Goal: Information Seeking & Learning: Learn about a topic

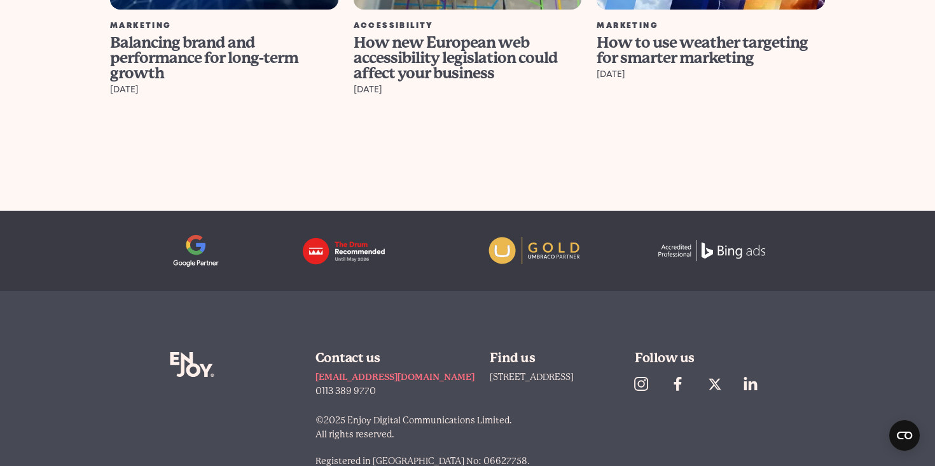
scroll to position [4970, 0]
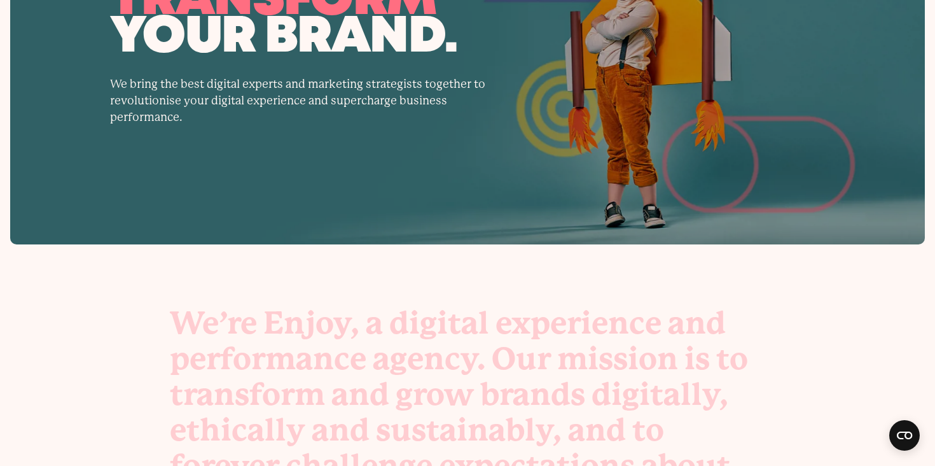
scroll to position [113, 0]
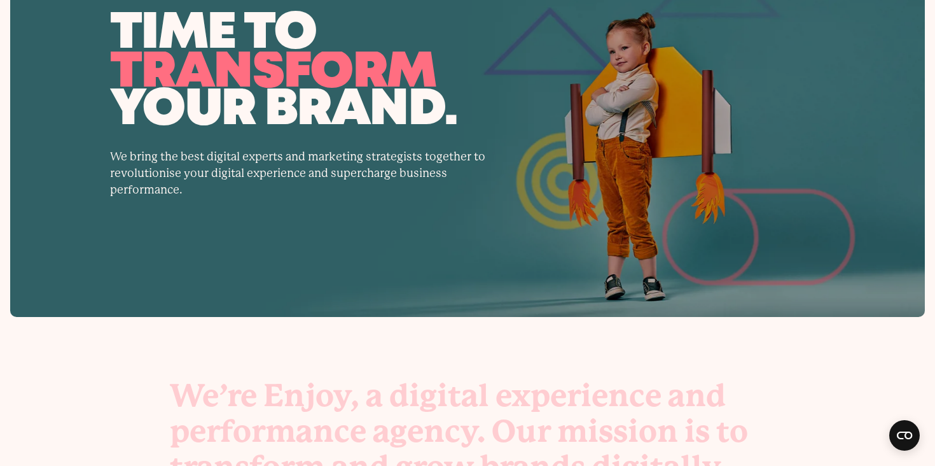
click at [330, 170] on p "We bring the best digital experts and marketing strategists together to revolut…" at bounding box center [301, 173] width 382 height 50
click at [305, 250] on div "time to transform enjoy grow your brand. We bring the best digital experts and …" at bounding box center [467, 107] width 914 height 419
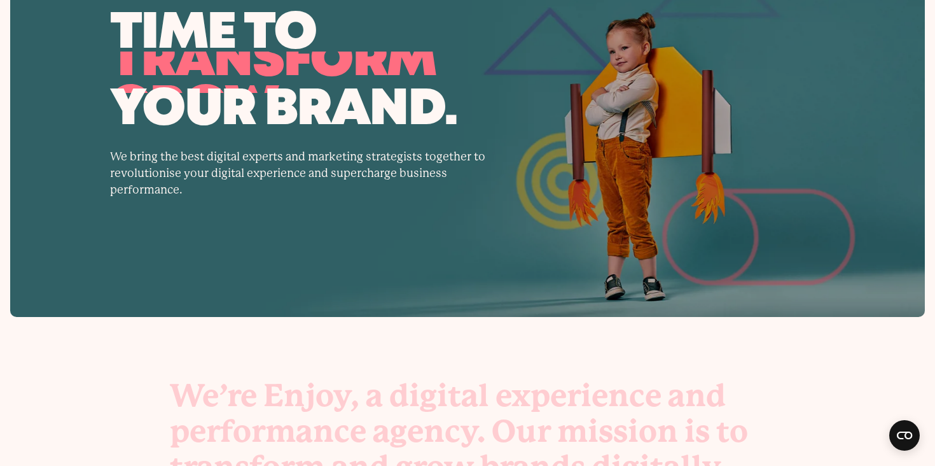
click at [301, 247] on div "time to transform enjoy grow your brand. We bring the best digital experts and …" at bounding box center [467, 107] width 914 height 419
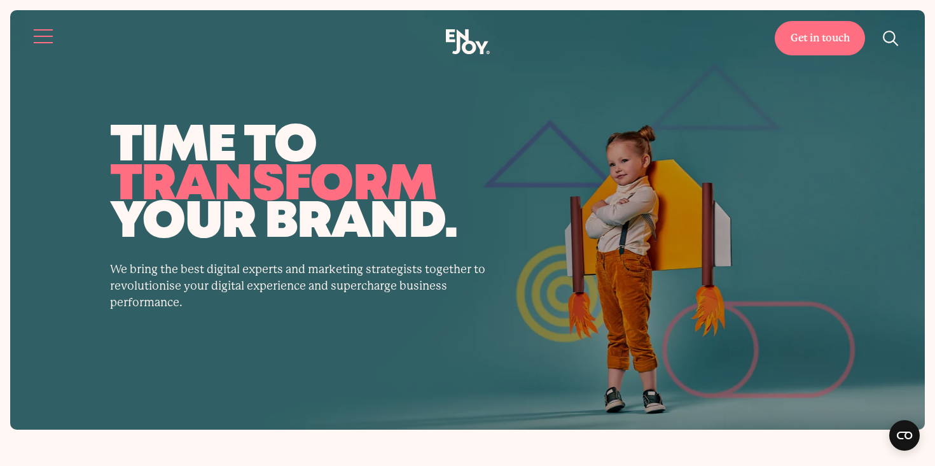
click at [34, 34] on button "Site navigation" at bounding box center [44, 36] width 27 height 27
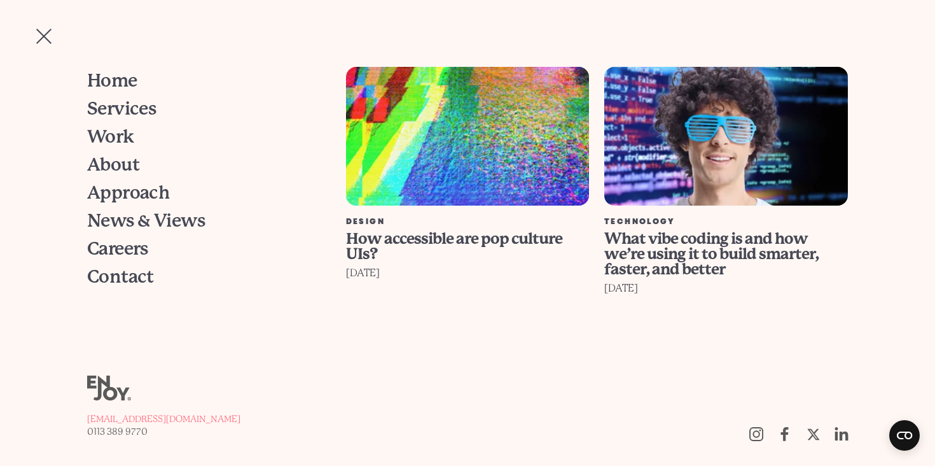
click at [45, 29] on button "Site navigation" at bounding box center [44, 36] width 27 height 27
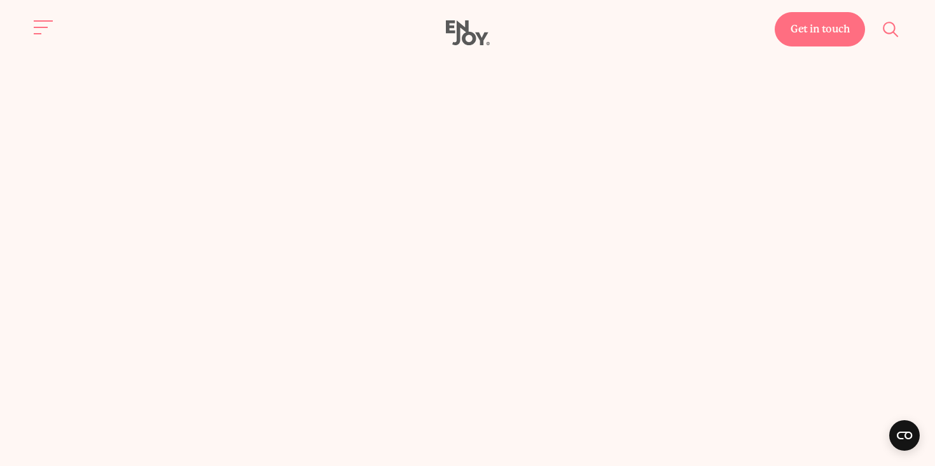
scroll to position [3683, 0]
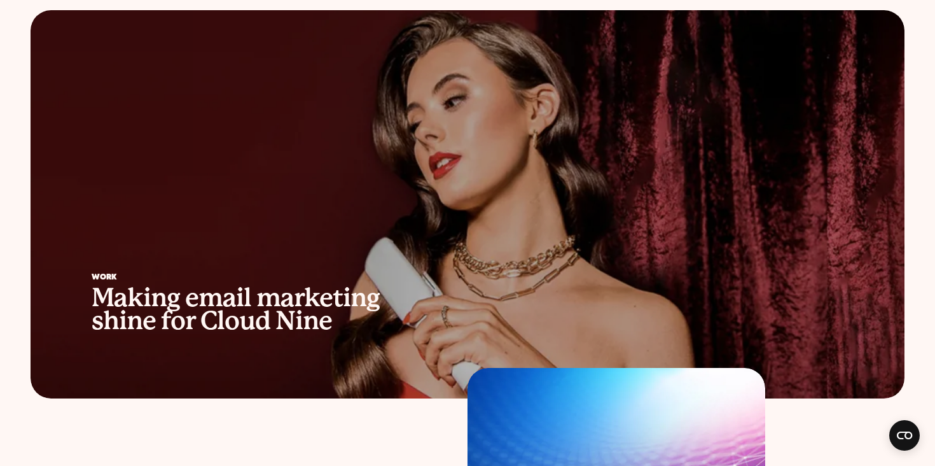
scroll to position [766, 0]
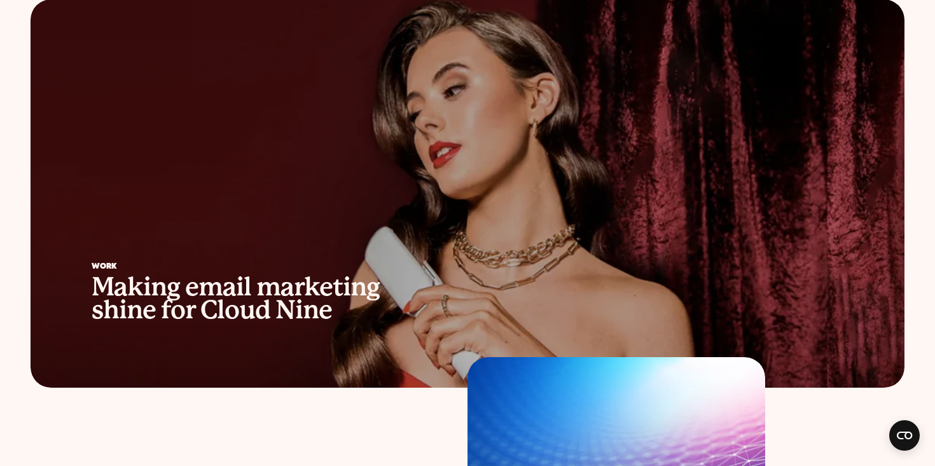
click at [666, 118] on div at bounding box center [468, 193] width 874 height 388
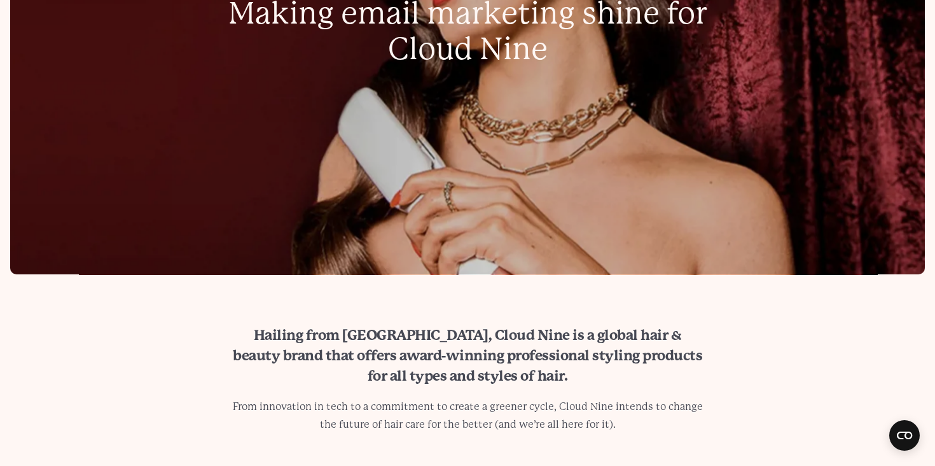
scroll to position [626, 0]
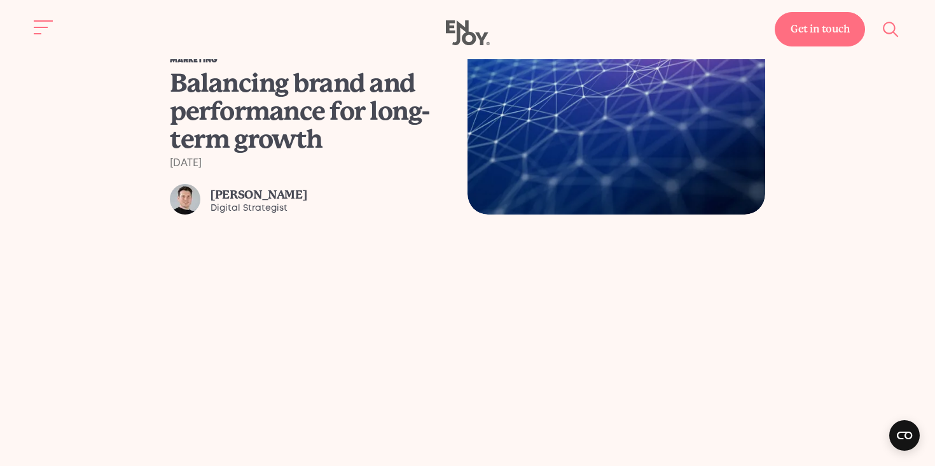
scroll to position [954, 0]
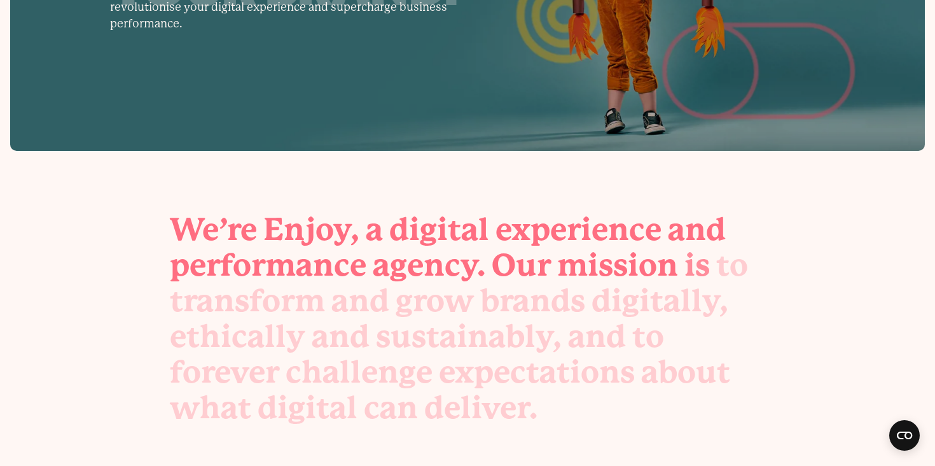
scroll to position [29, 0]
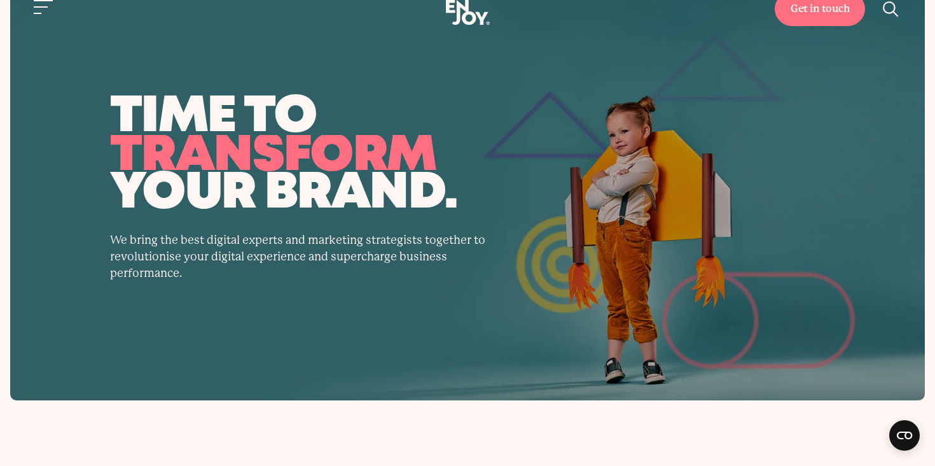
click at [41, 12] on button "Site navigation" at bounding box center [44, 7] width 27 height 27
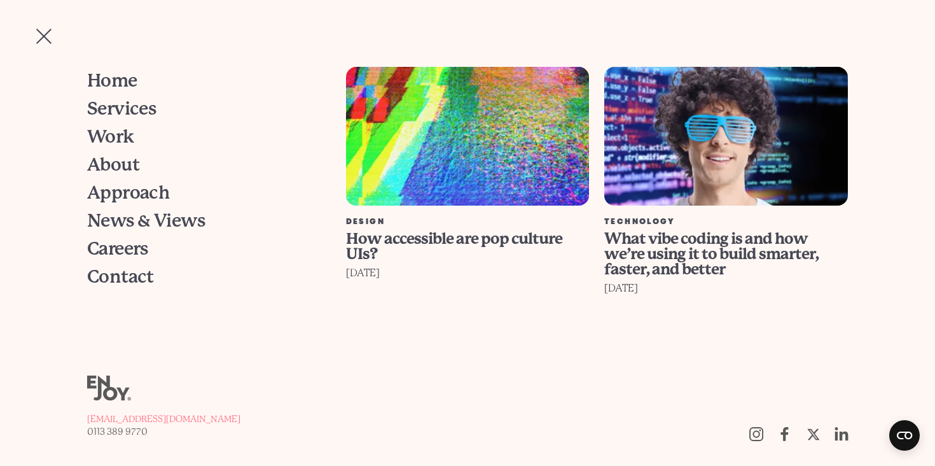
click at [43, 34] on button "Site navigation" at bounding box center [44, 36] width 27 height 27
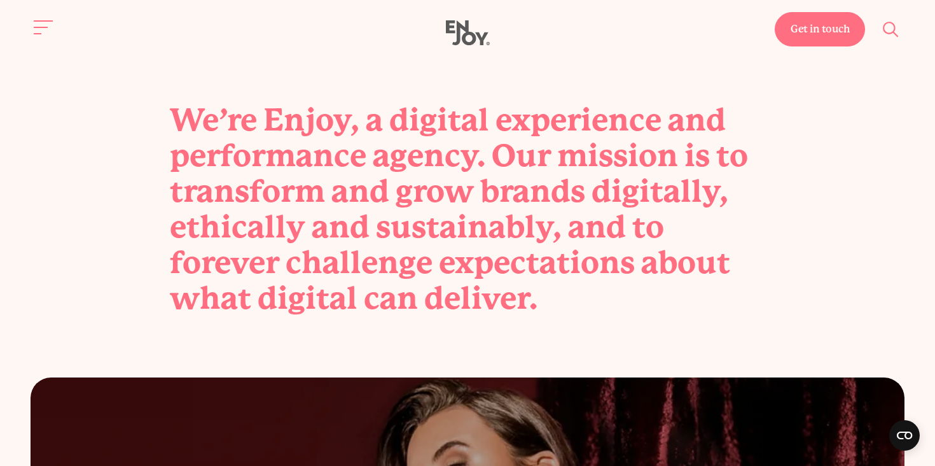
scroll to position [0, 0]
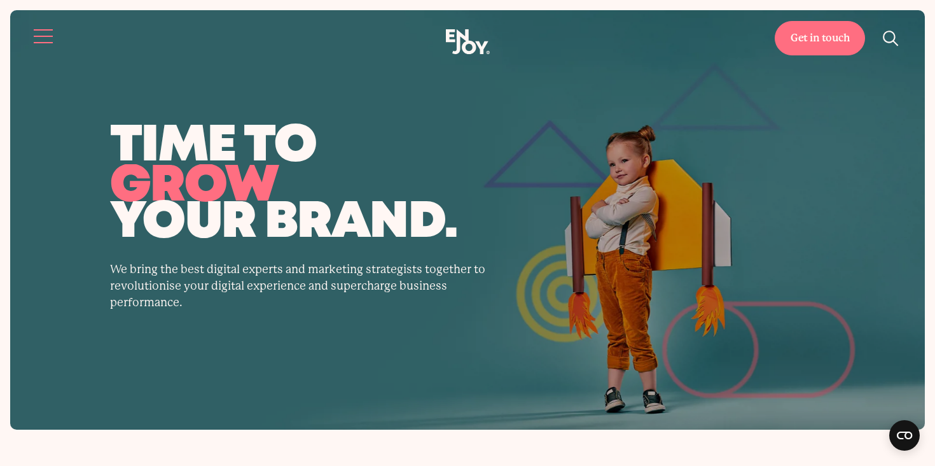
click at [38, 32] on button "Site navigation" at bounding box center [44, 36] width 27 height 27
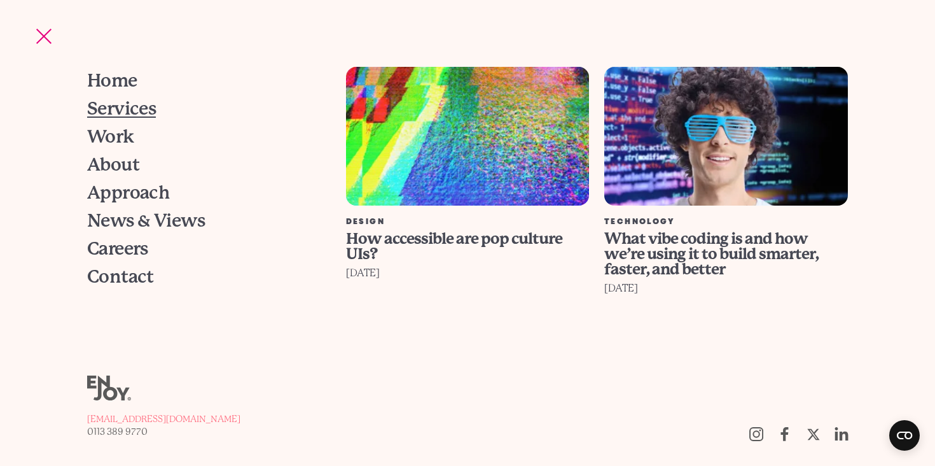
click at [121, 106] on span "Services" at bounding box center [121, 109] width 69 height 18
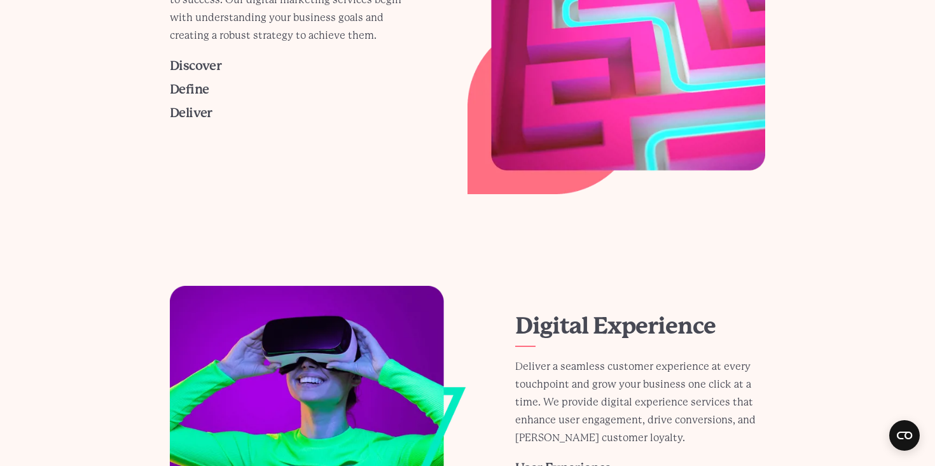
scroll to position [559, 0]
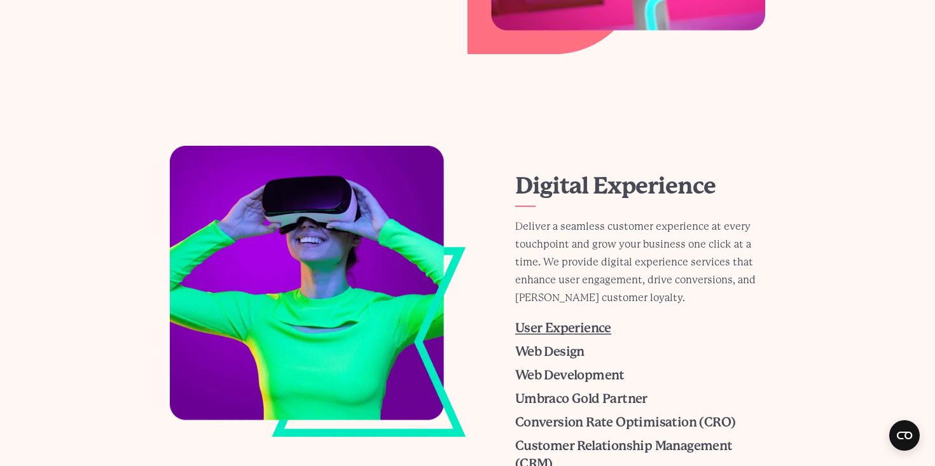
click at [543, 327] on span "User Experience" at bounding box center [563, 328] width 96 height 15
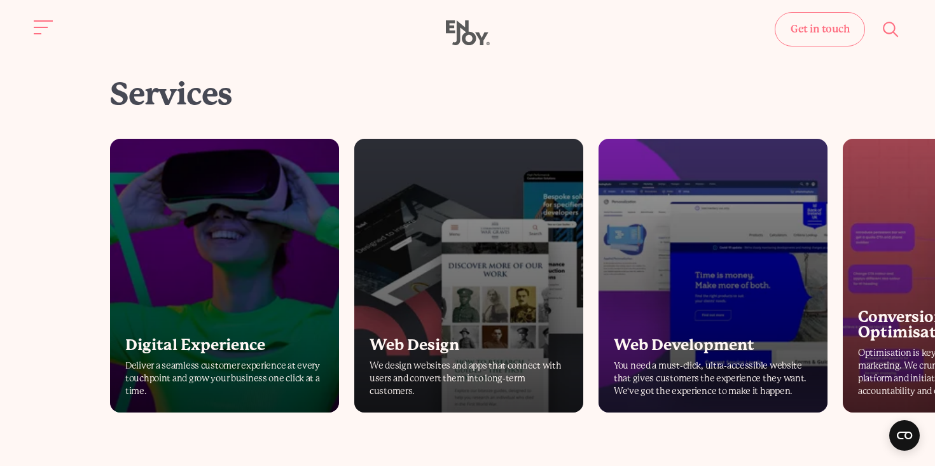
scroll to position [2239, 0]
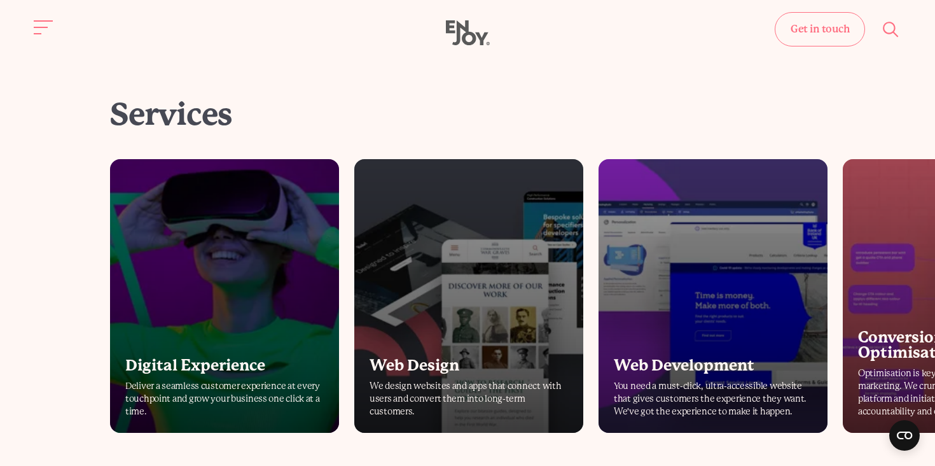
click at [233, 223] on link "Digital Experience Deliver a seamless customer experience at every touchpoint a…" at bounding box center [224, 295] width 229 height 273
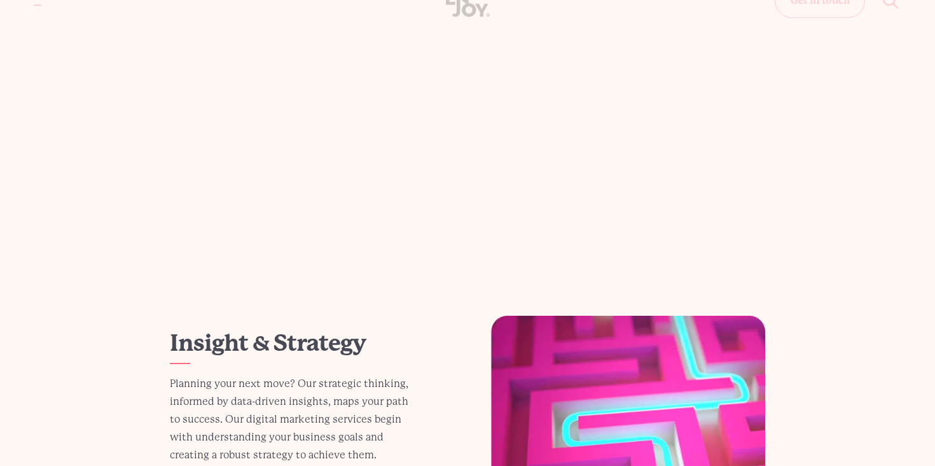
scroll to position [559, 0]
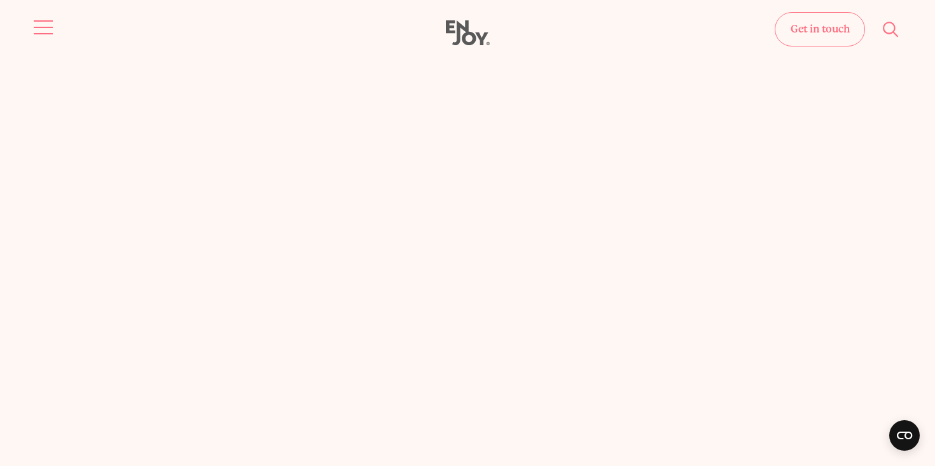
click at [39, 33] on button "Site navigation" at bounding box center [44, 27] width 27 height 27
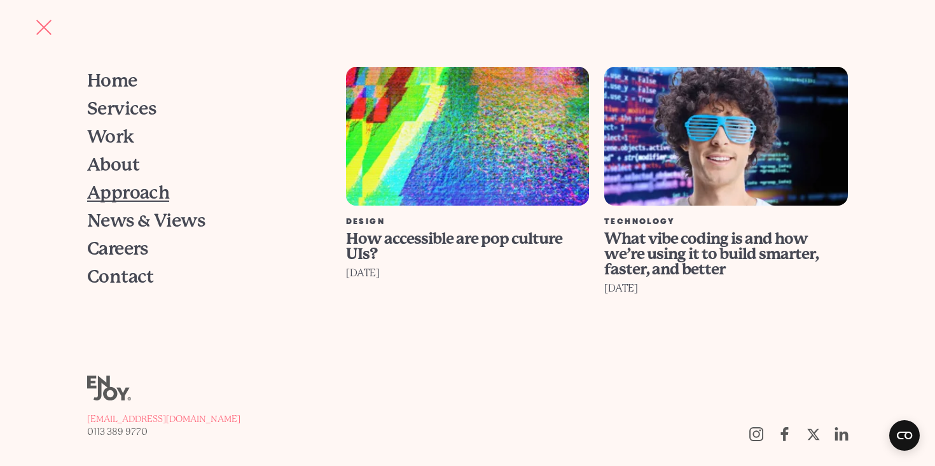
click at [126, 189] on span "Approach" at bounding box center [128, 193] width 83 height 18
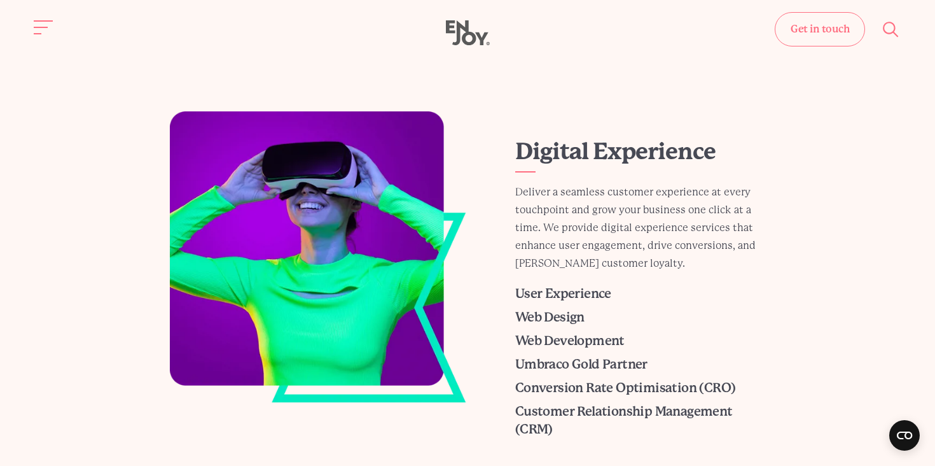
scroll to position [574, 0]
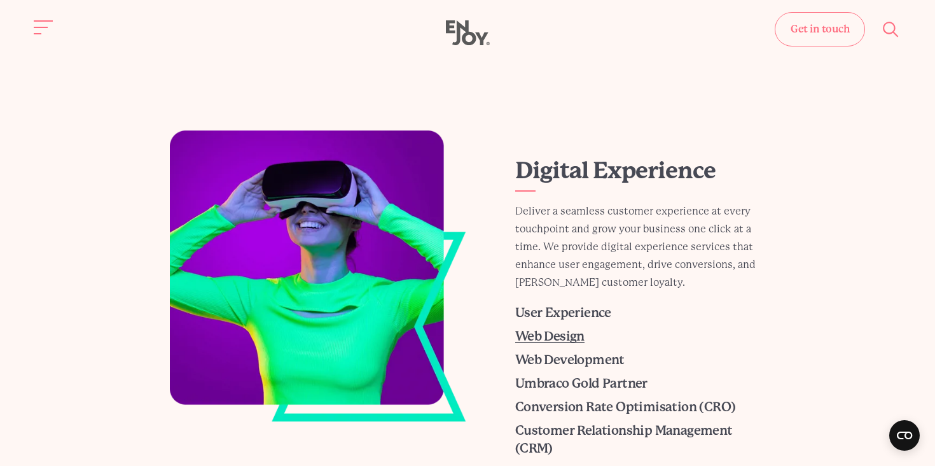
click at [554, 333] on span "Web Design" at bounding box center [549, 336] width 69 height 15
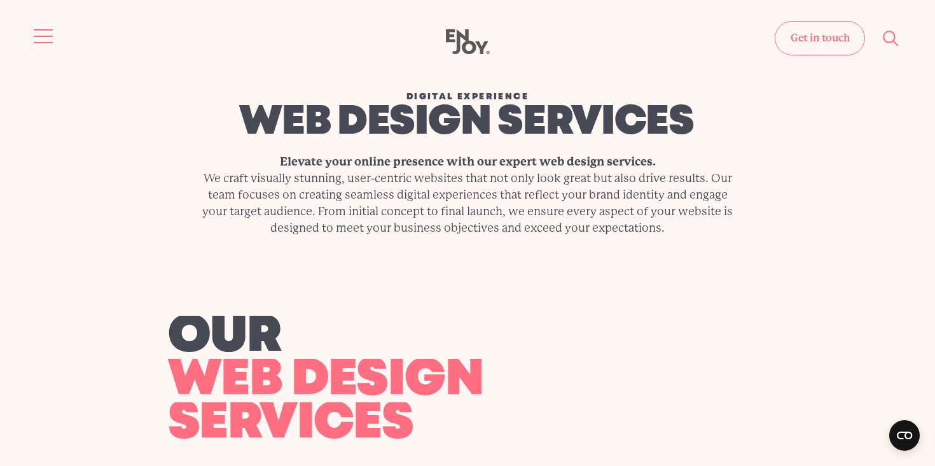
click at [36, 28] on button "Site navigation" at bounding box center [44, 36] width 27 height 27
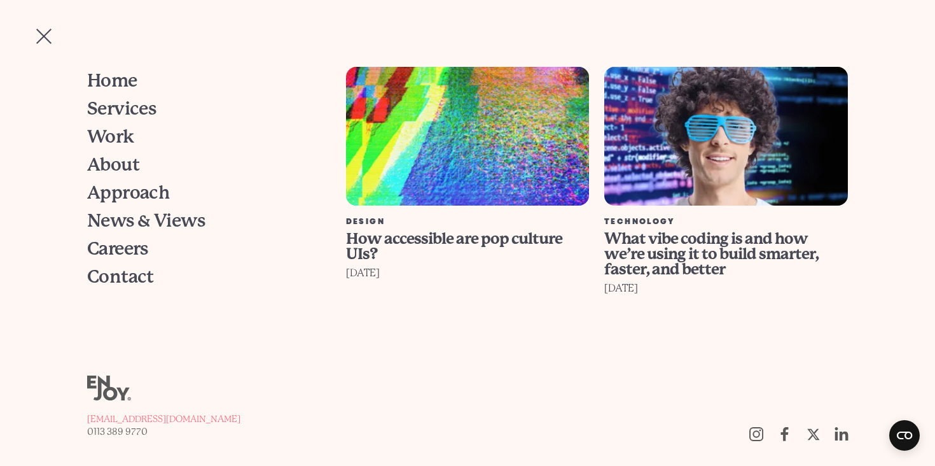
click at [46, 36] on span "Site navigation" at bounding box center [44, 36] width 20 height 1
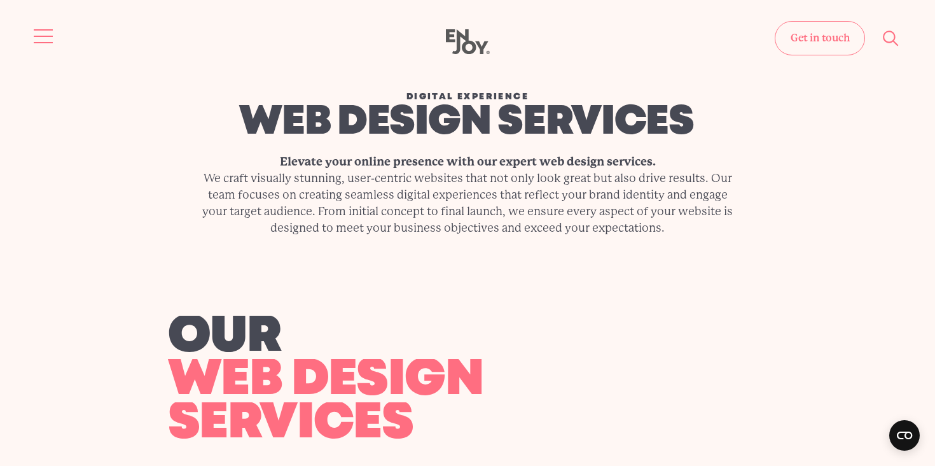
click at [48, 38] on button "Site navigation" at bounding box center [44, 36] width 27 height 27
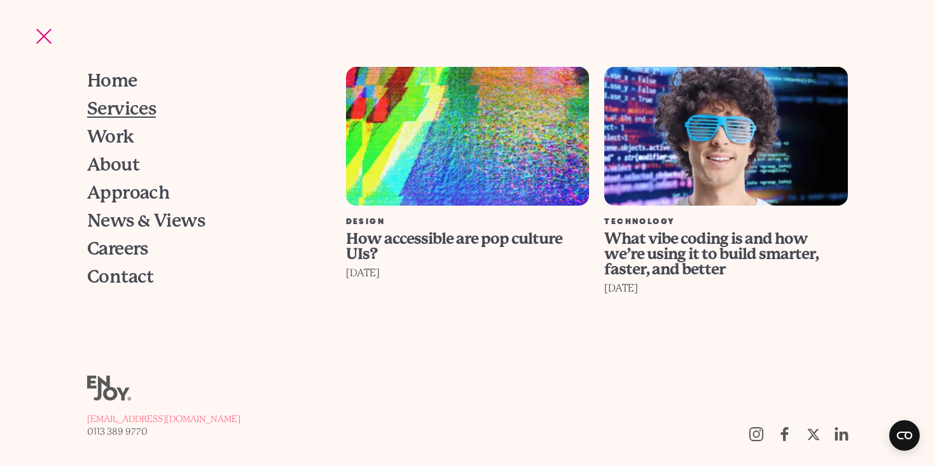
click at [123, 106] on span "Services" at bounding box center [121, 109] width 69 height 18
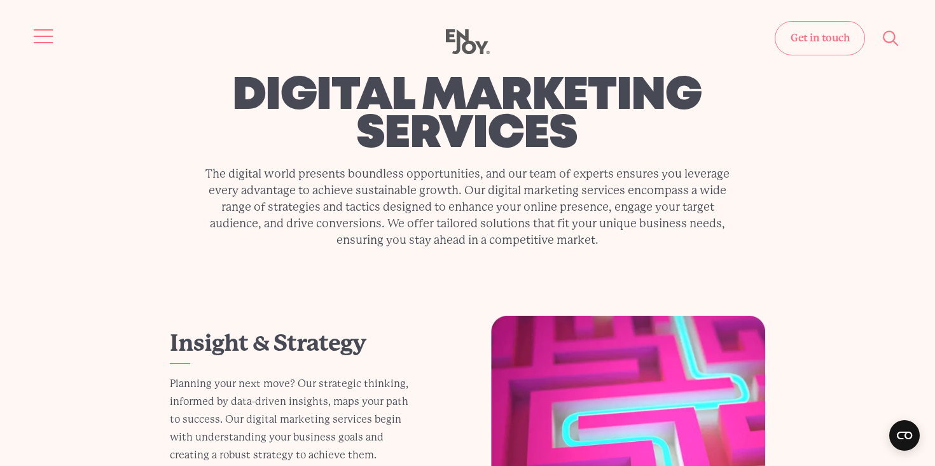
click at [39, 30] on button "Site navigation" at bounding box center [44, 36] width 27 height 27
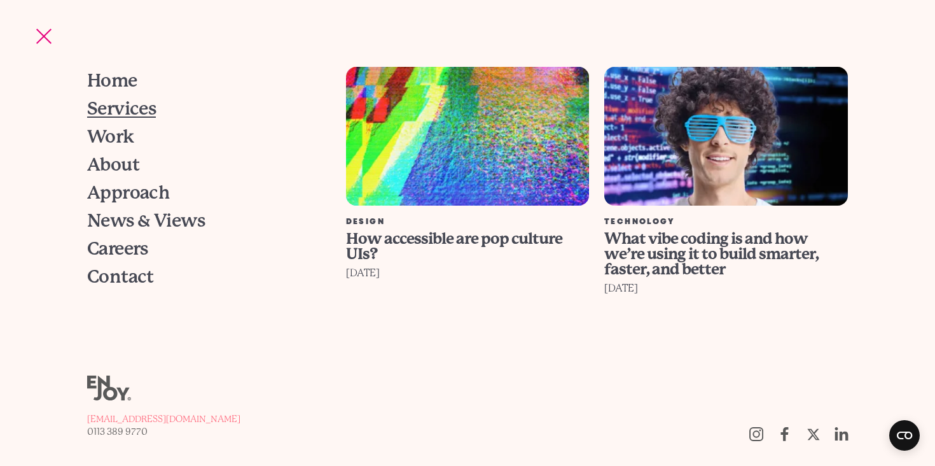
click at [130, 113] on span "Services" at bounding box center [121, 109] width 69 height 18
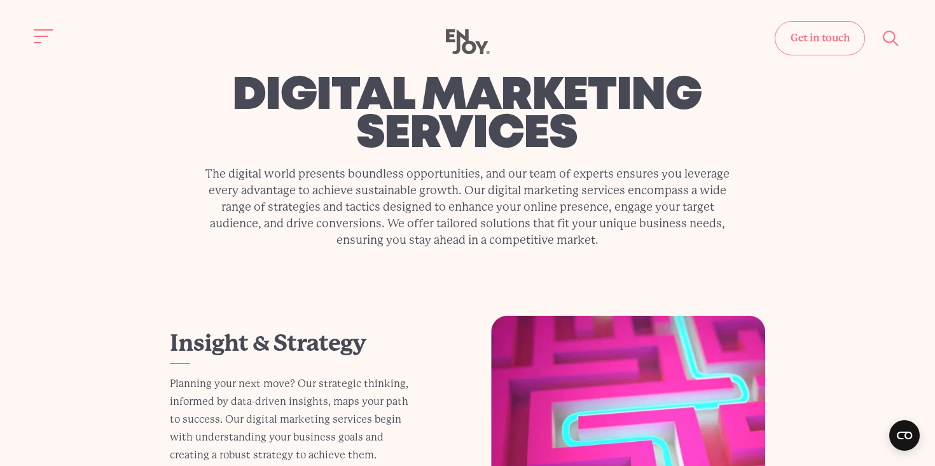
click at [447, 33] on use at bounding box center [468, 41] width 44 height 25
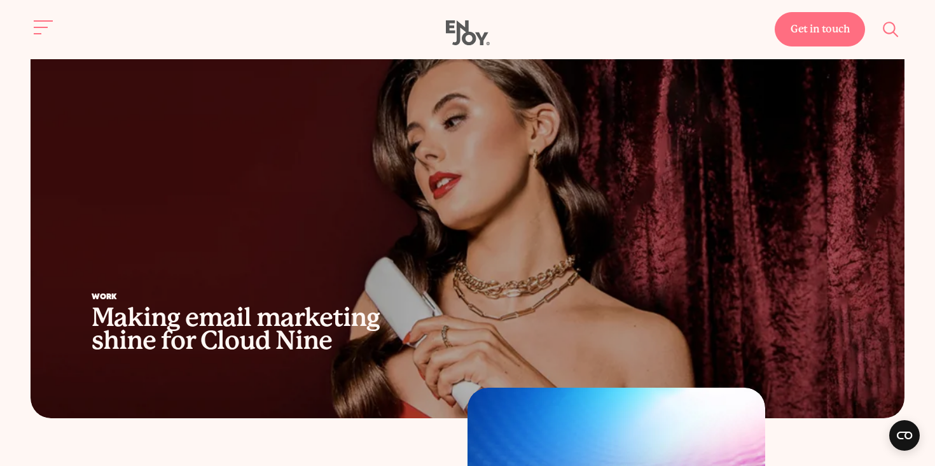
scroll to position [658, 0]
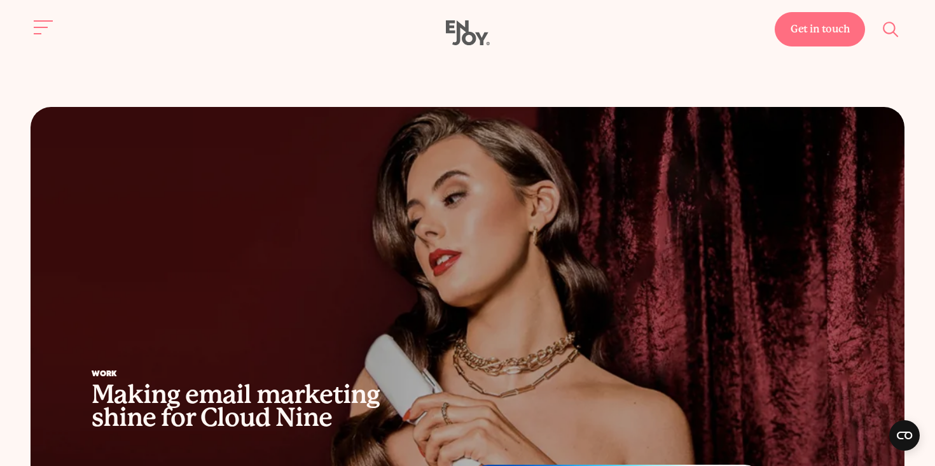
click at [467, 25] on use at bounding box center [468, 32] width 44 height 25
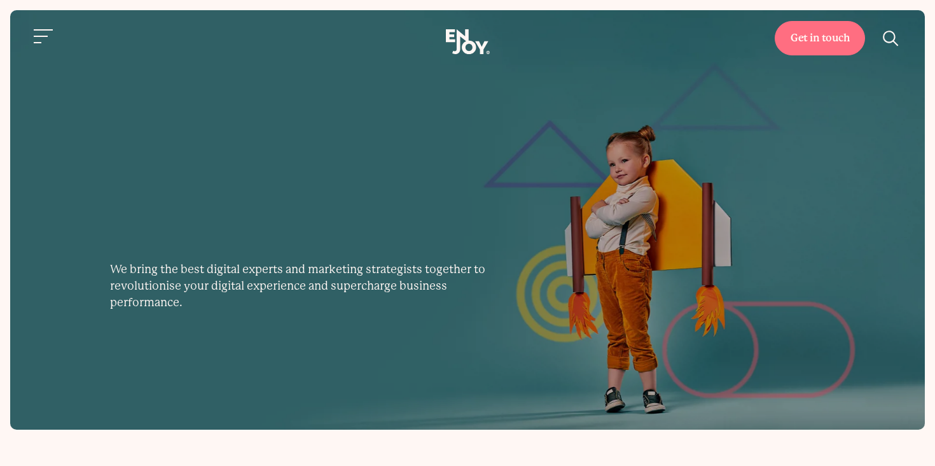
click at [41, 30] on div "Get in touch Home Services Work About" at bounding box center [467, 42] width 935 height 26
click at [37, 36] on button "Site navigation" at bounding box center [44, 36] width 27 height 27
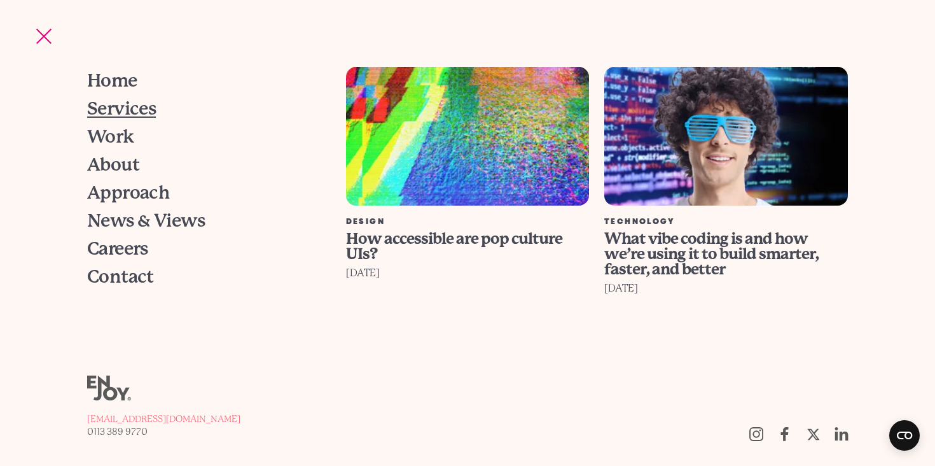
click at [104, 113] on span "Services" at bounding box center [121, 109] width 69 height 18
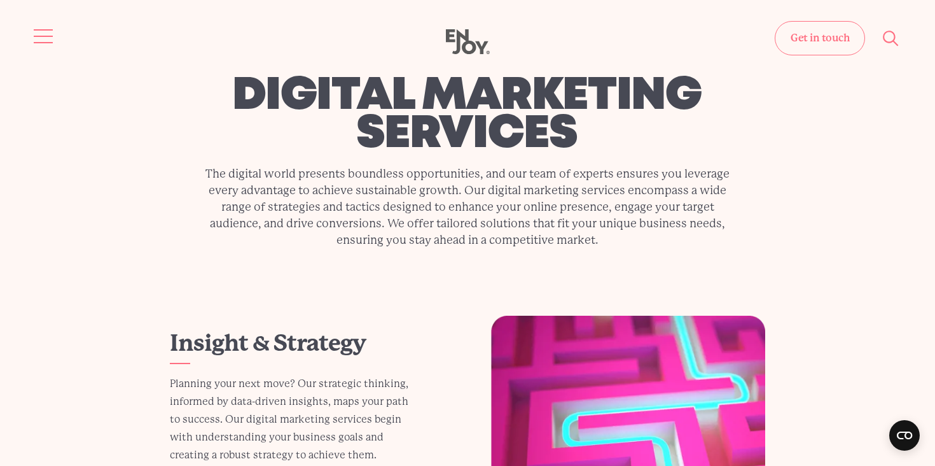
click at [41, 34] on button "Site navigation" at bounding box center [44, 36] width 27 height 27
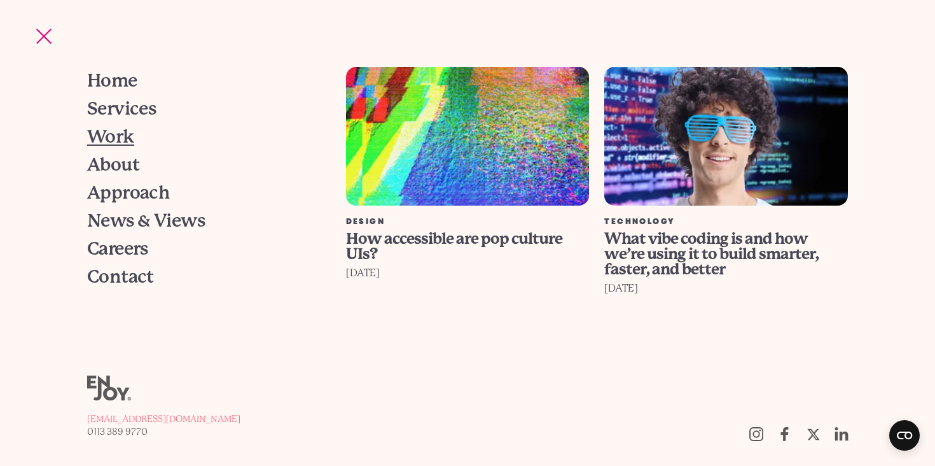
click at [111, 138] on span "Work" at bounding box center [110, 137] width 47 height 18
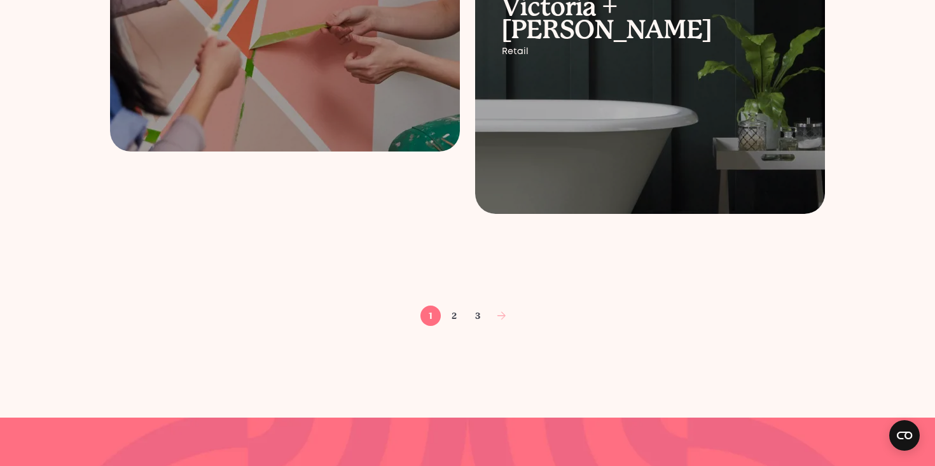
scroll to position [2056, 0]
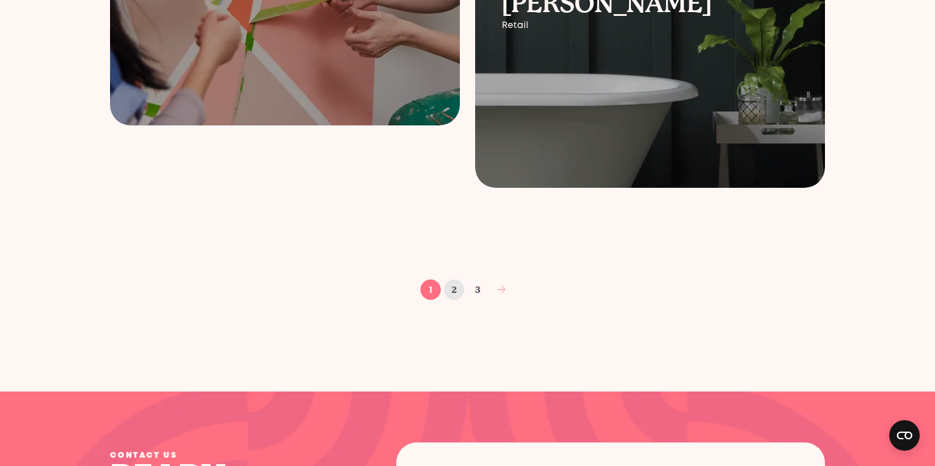
click at [455, 288] on link "2" at bounding box center [454, 289] width 20 height 20
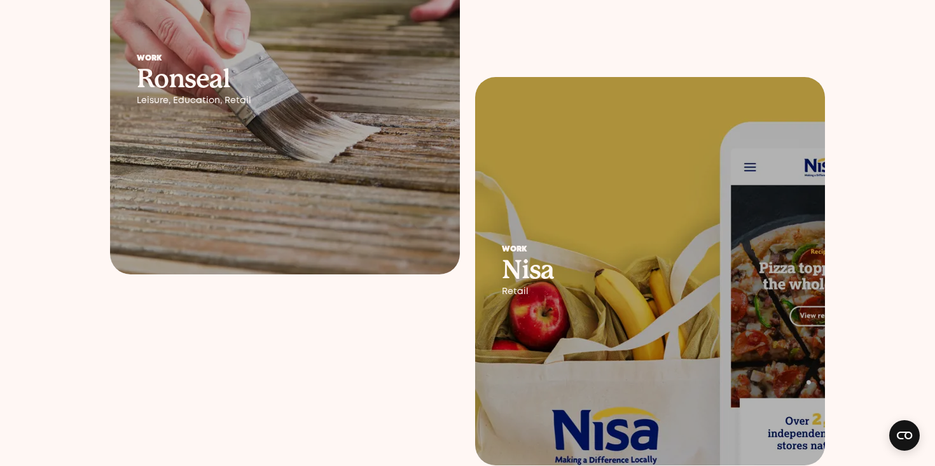
scroll to position [418, 0]
